Goal: Task Accomplishment & Management: Use online tool/utility

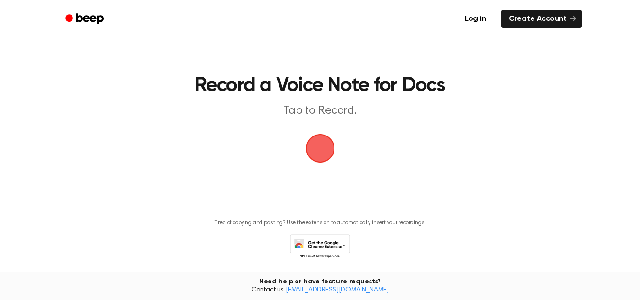
click at [318, 151] on span "button" at bounding box center [320, 148] width 27 height 27
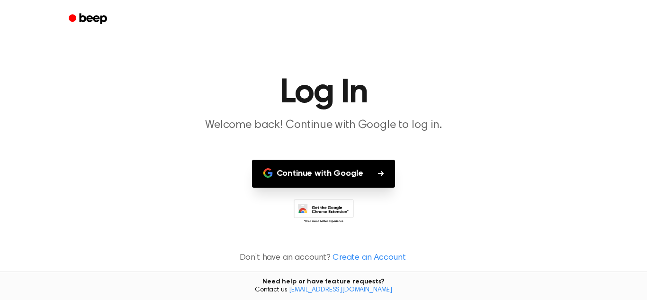
click at [381, 176] on icon "button" at bounding box center [381, 173] width 6 height 6
click at [504, 138] on main "Log In Welcome back! Continue with Google to log in. Continue with Google Don’t…" at bounding box center [323, 150] width 647 height 300
click at [351, 200] on icon at bounding box center [324, 212] width 60 height 26
click at [336, 169] on button "Continue with Google" at bounding box center [323, 174] width 143 height 28
click at [179, 52] on main "Log In Welcome back! Continue with Google to log in. Continue with Google Don’t…" at bounding box center [323, 150] width 647 height 300
